Goal: Information Seeking & Learning: Learn about a topic

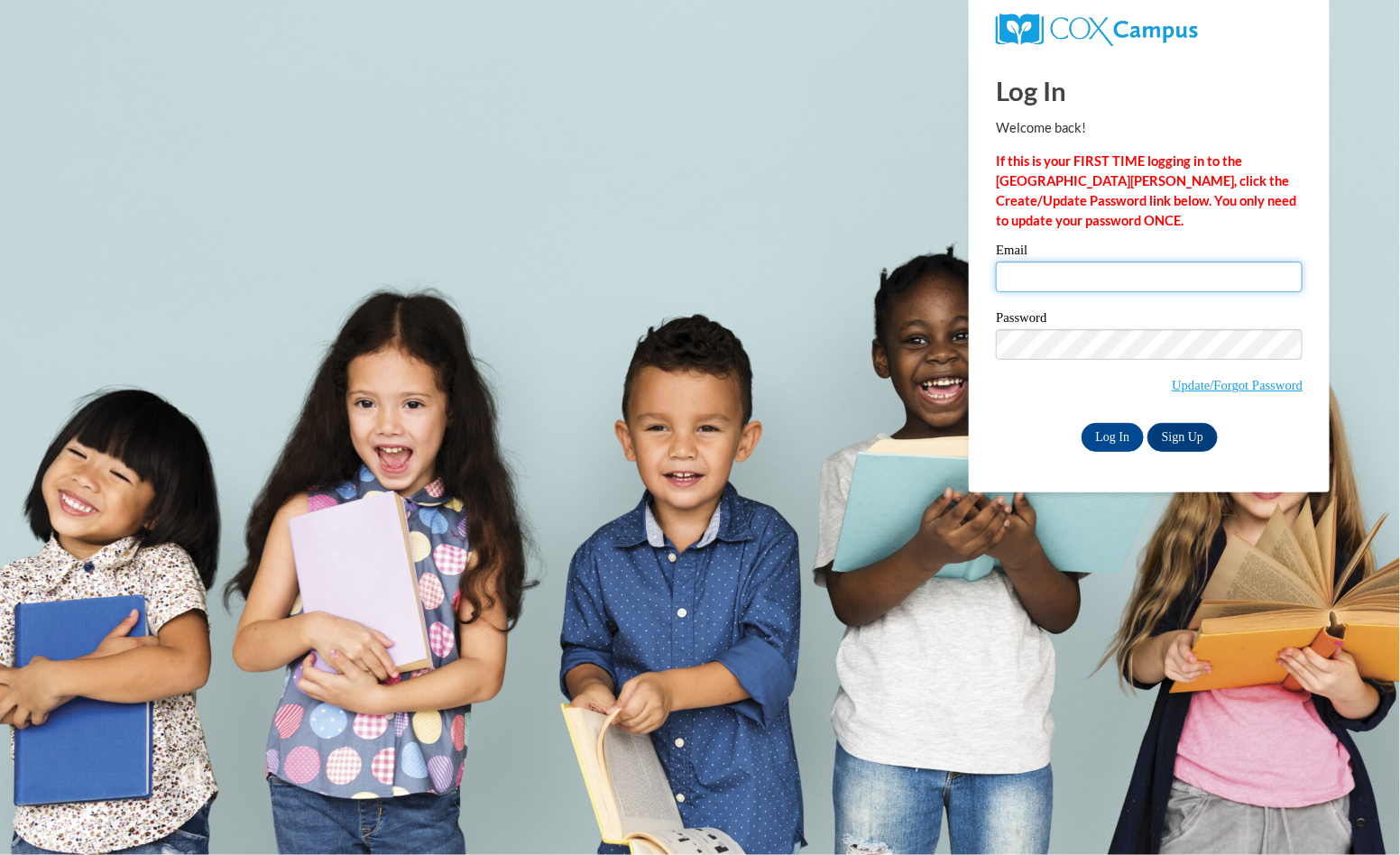
click at [1112, 275] on input "Email" at bounding box center [1150, 276] width 307 height 30
type input "jiseler@lomira.k12.wi.us"
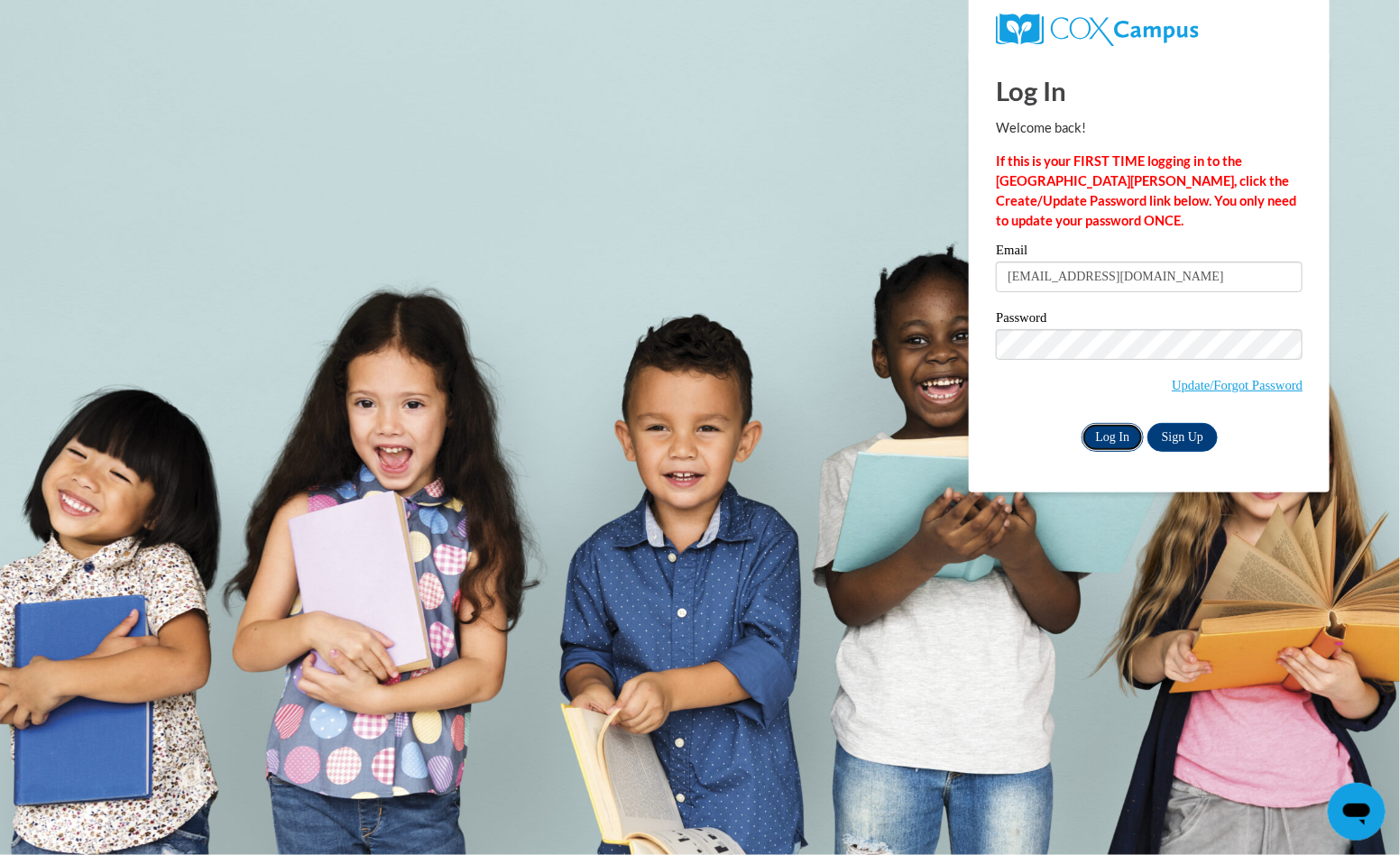
click at [1116, 433] on input "Log In" at bounding box center [1113, 437] width 63 height 29
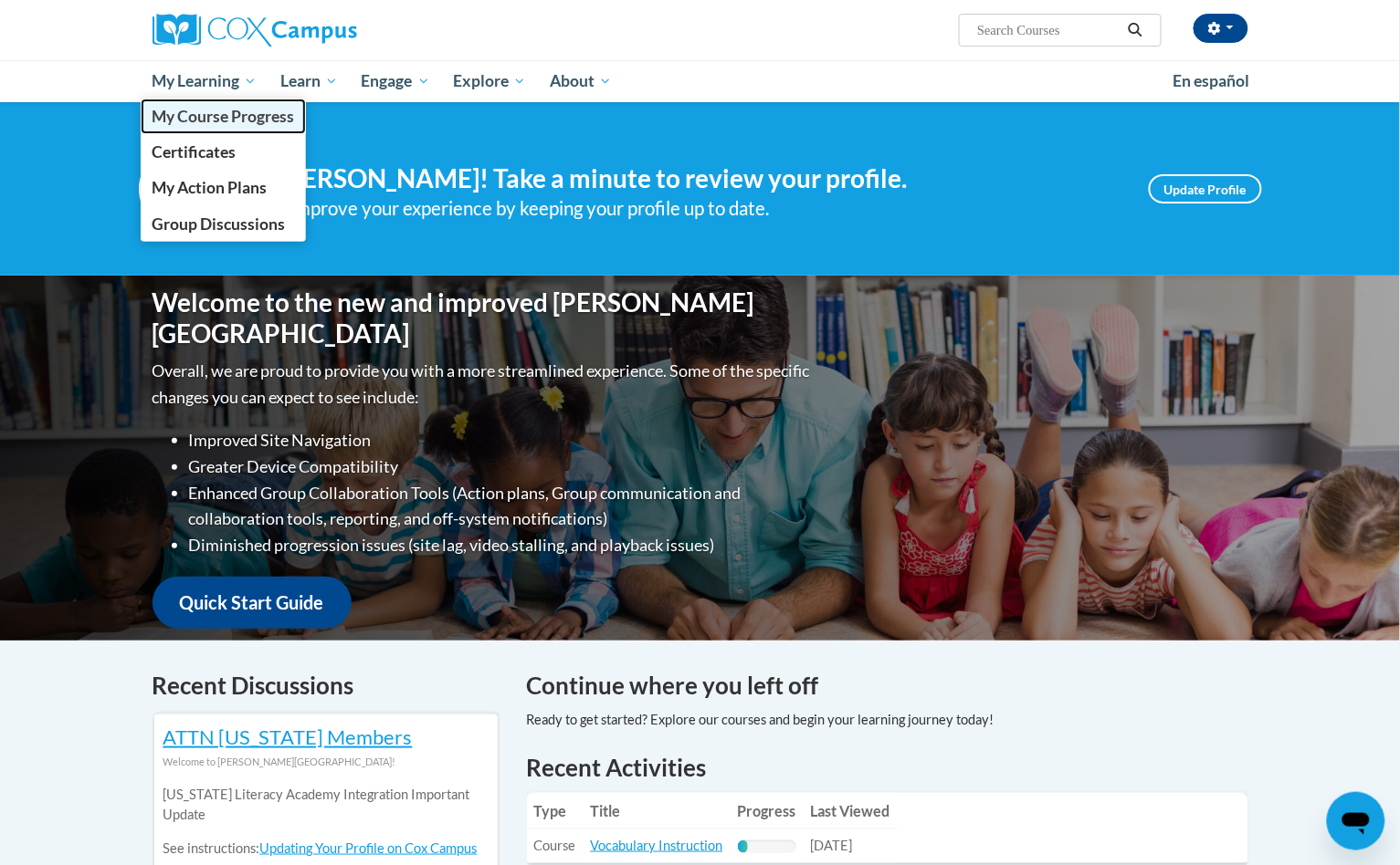
click at [237, 121] on span "My Course Progress" at bounding box center [222, 116] width 142 height 20
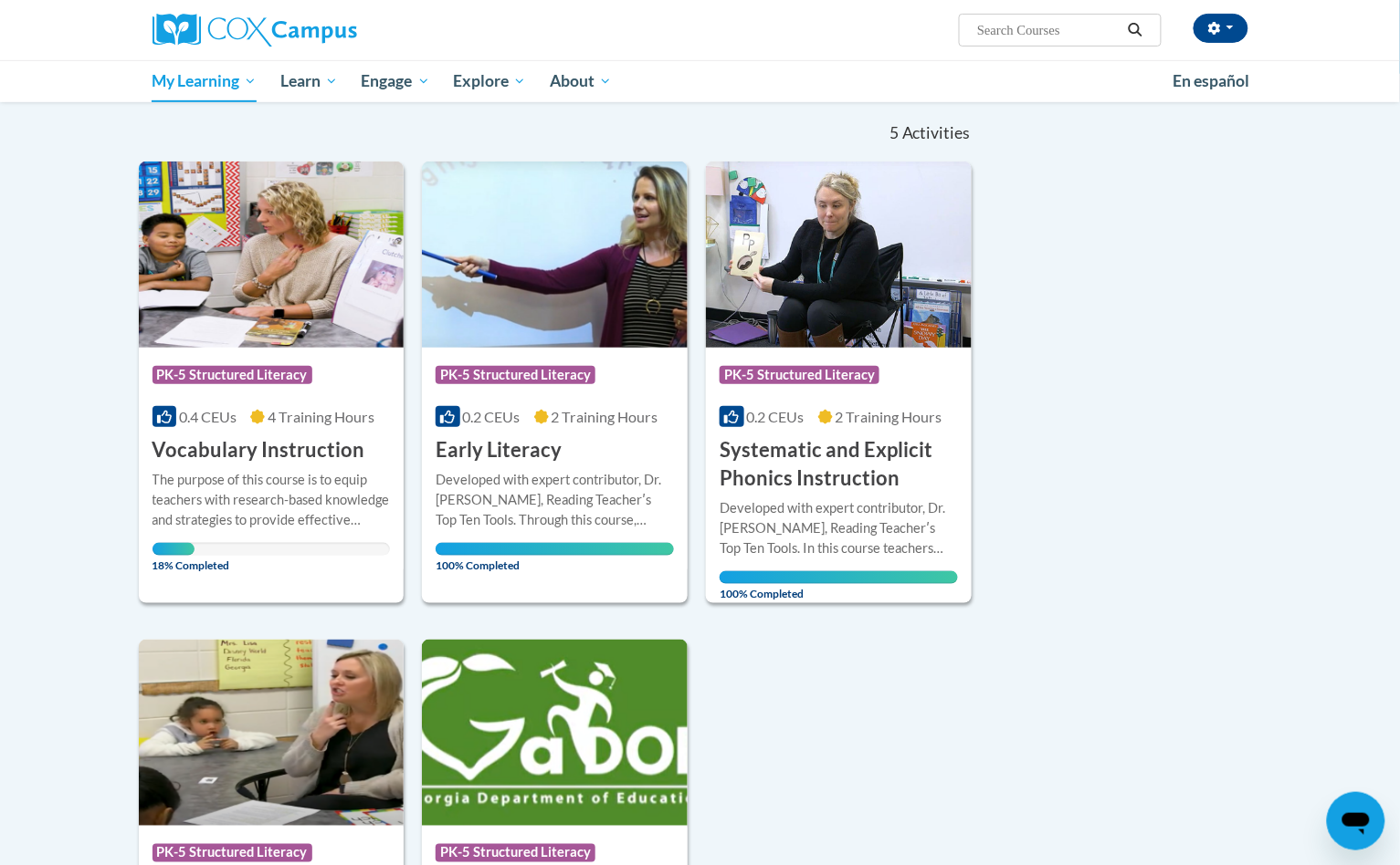
scroll to position [228, 0]
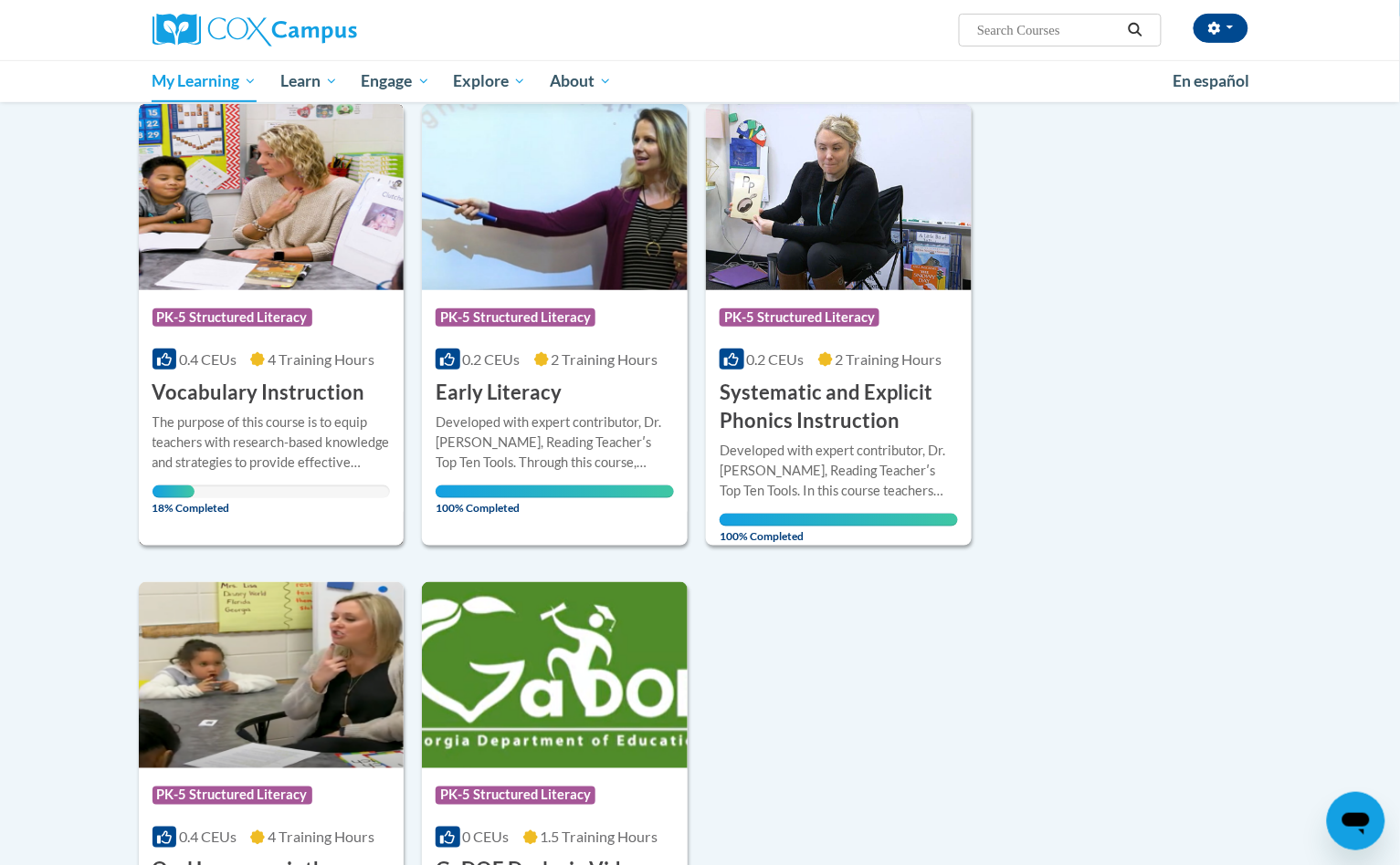
click at [247, 220] on img at bounding box center [271, 196] width 265 height 186
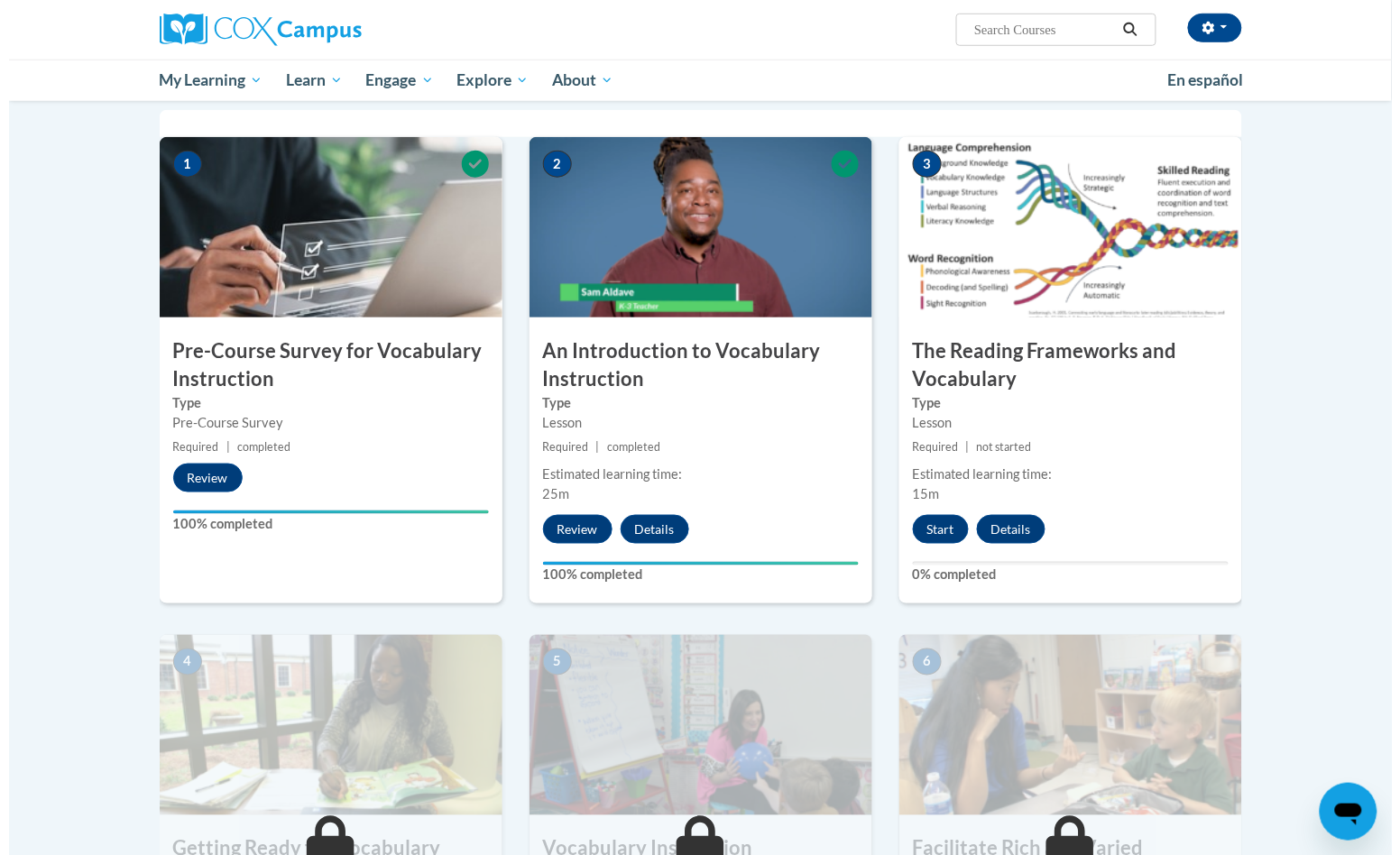
scroll to position [451, 0]
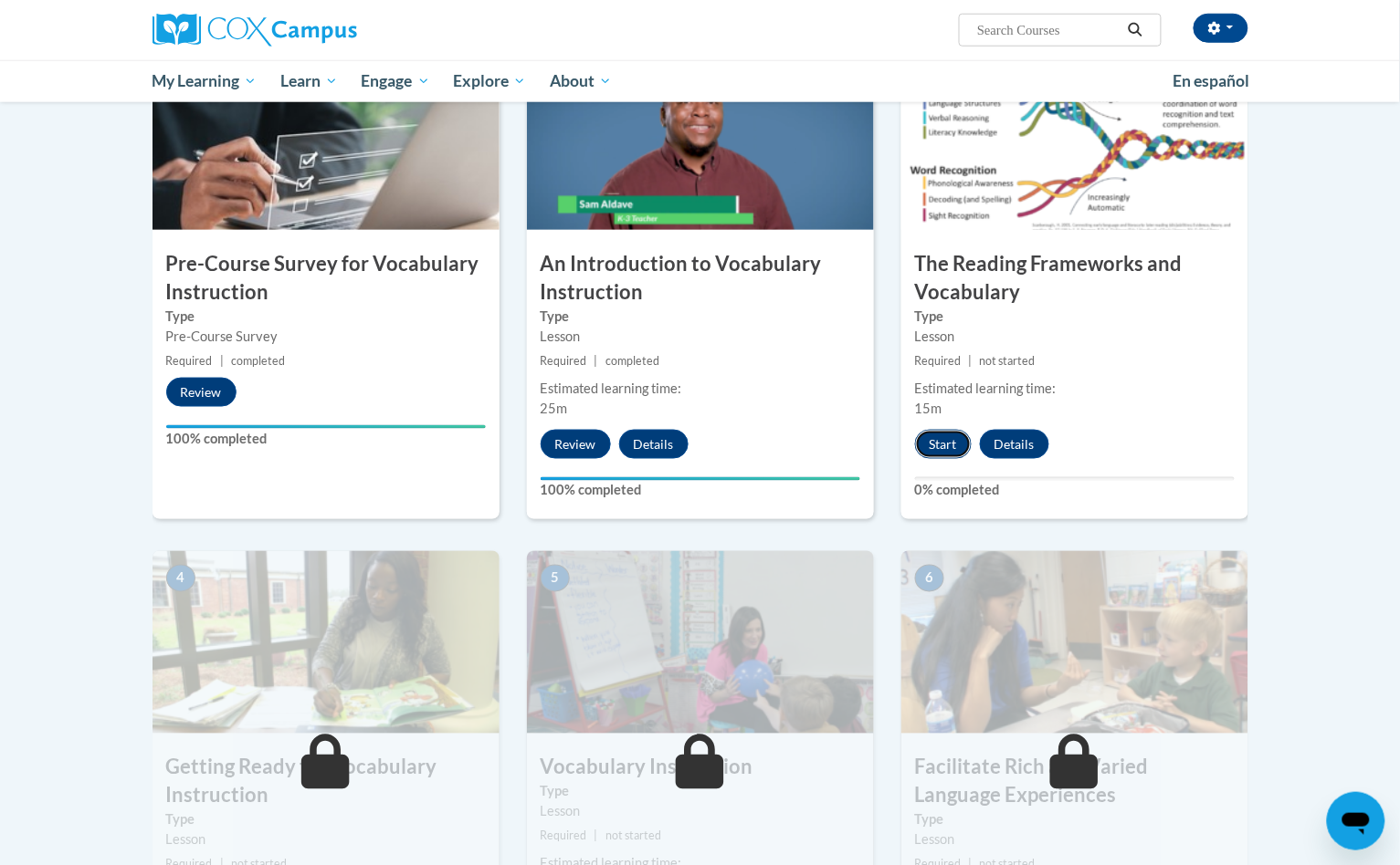
click at [938, 448] on button "Start" at bounding box center [943, 444] width 57 height 29
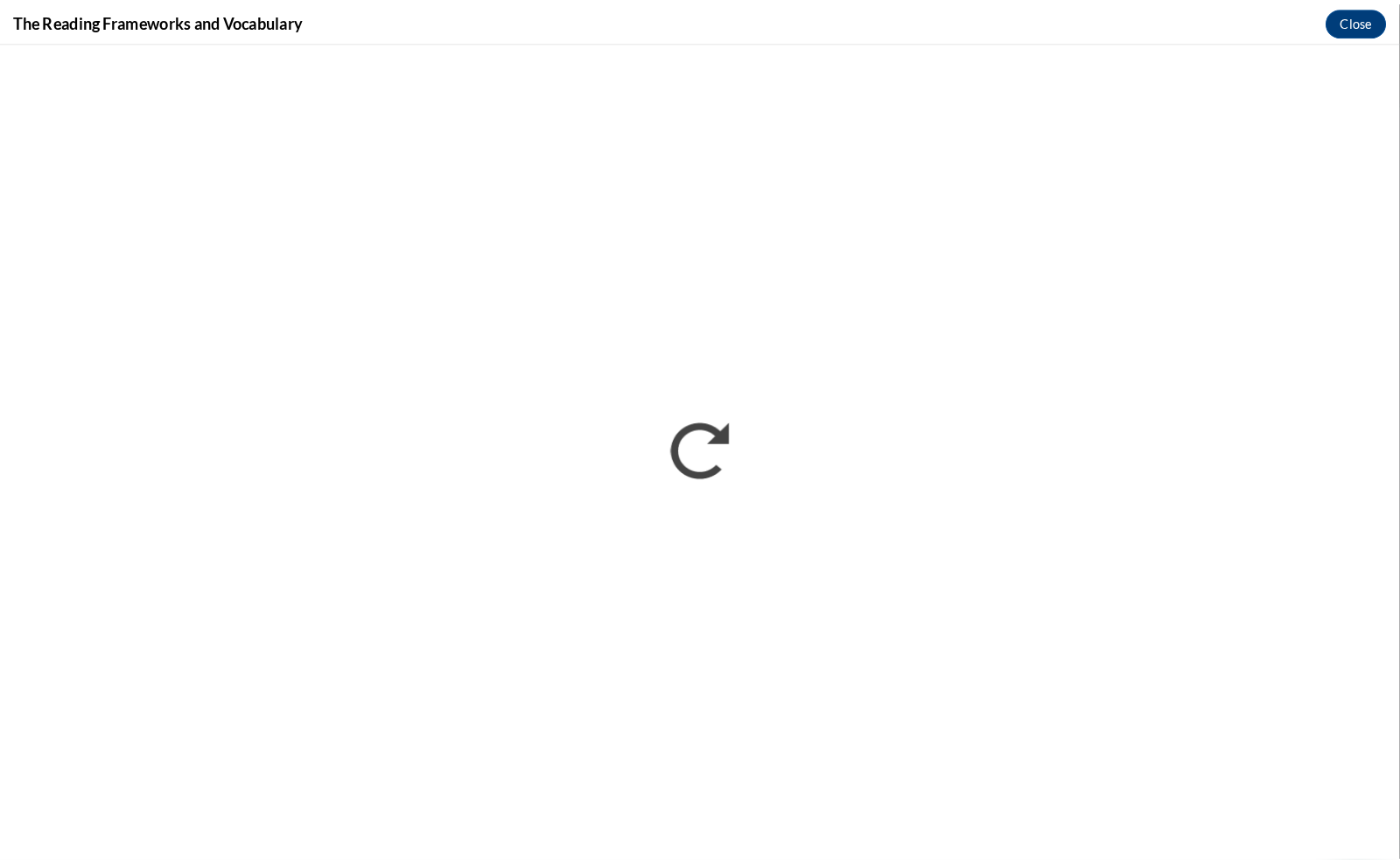
scroll to position [0, 0]
